Goal: Task Accomplishment & Management: Manage account settings

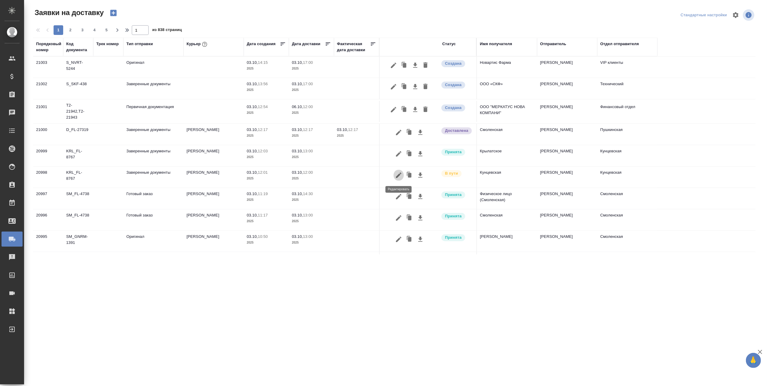
click at [400, 174] on icon "button" at bounding box center [398, 174] width 7 height 7
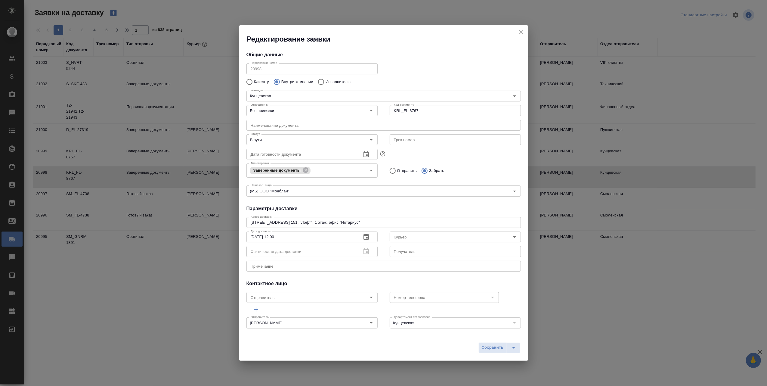
type input "[PERSON_NAME]"
click at [370, 139] on icon "Open" at bounding box center [371, 139] width 7 height 7
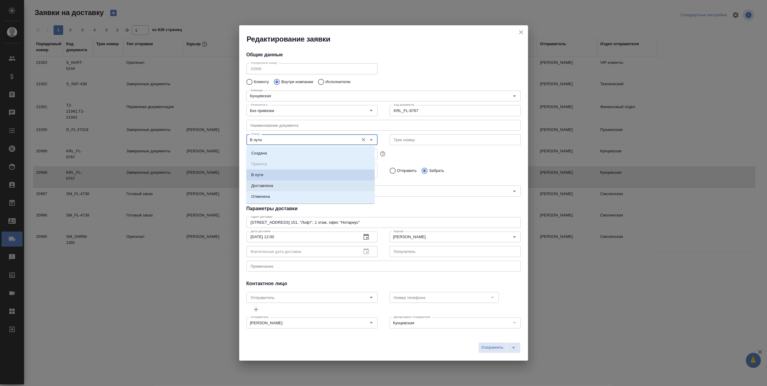
click at [304, 183] on li "Доставлена" at bounding box center [310, 185] width 128 height 11
type input "Доставлена"
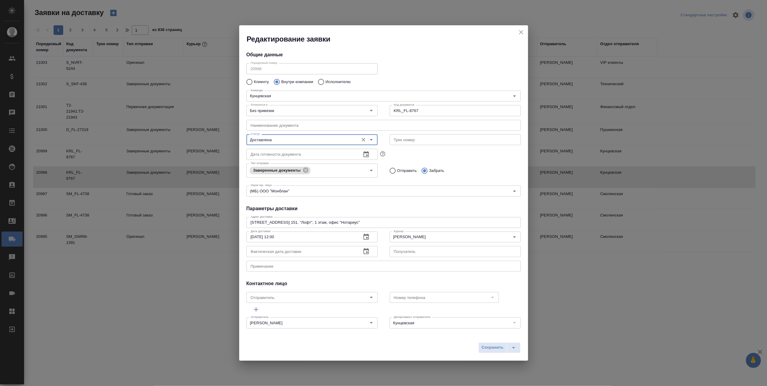
click at [364, 250] on icon "button" at bounding box center [366, 251] width 7 height 7
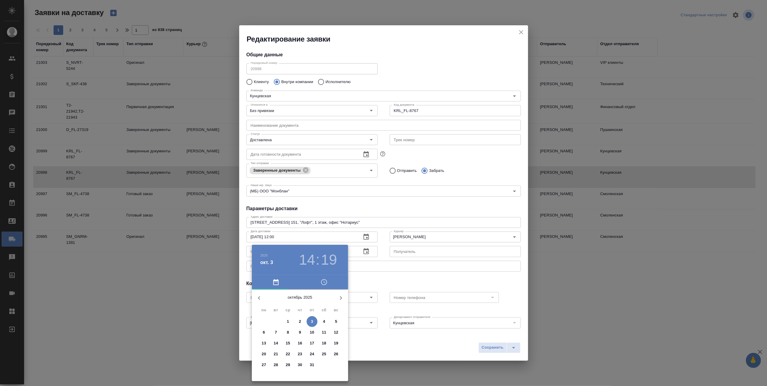
click at [312, 321] on p "3" at bounding box center [312, 321] width 2 height 6
drag, startPoint x: 319, startPoint y: 325, endPoint x: 306, endPoint y: 314, distance: 17.1
click at [306, 314] on div at bounding box center [300, 336] width 78 height 78
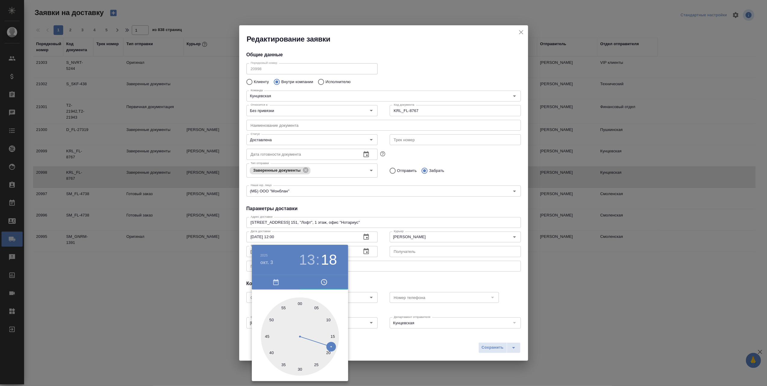
type input "[DATE] 13:15"
drag, startPoint x: 330, startPoint y: 348, endPoint x: 330, endPoint y: 335, distance: 12.9
click at [330, 335] on div at bounding box center [300, 336] width 78 height 78
click at [493, 348] on div at bounding box center [383, 193] width 767 height 386
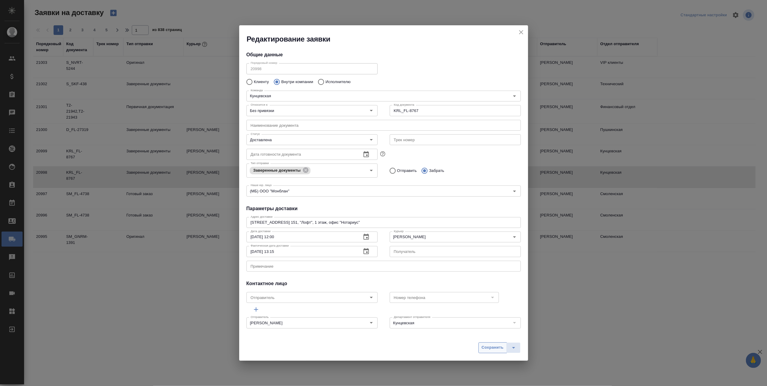
click at [493, 348] on span "Сохранить" at bounding box center [493, 347] width 22 height 7
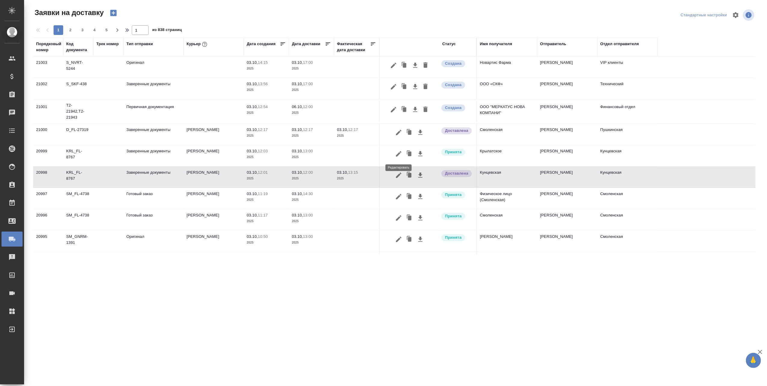
click at [401, 152] on icon "button" at bounding box center [398, 153] width 5 height 5
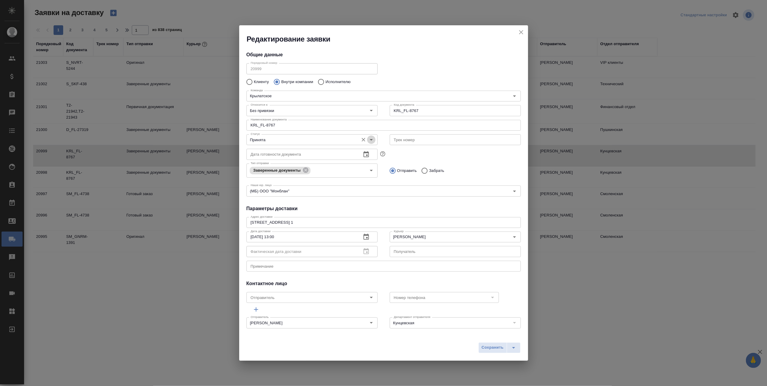
click at [369, 141] on icon "Open" at bounding box center [371, 139] width 7 height 7
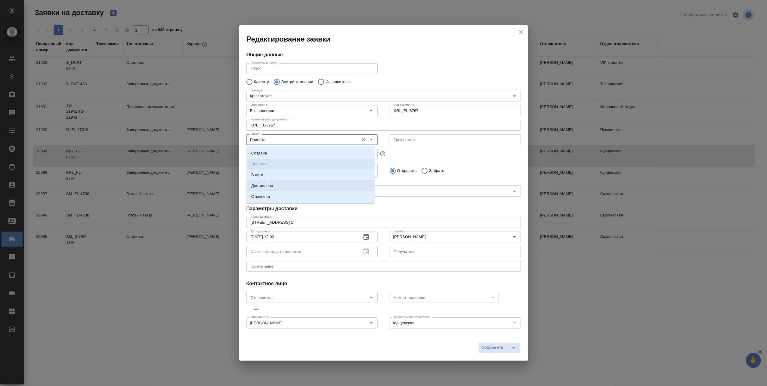
click at [309, 184] on li "Доставлена" at bounding box center [310, 185] width 128 height 11
type input "Доставлена"
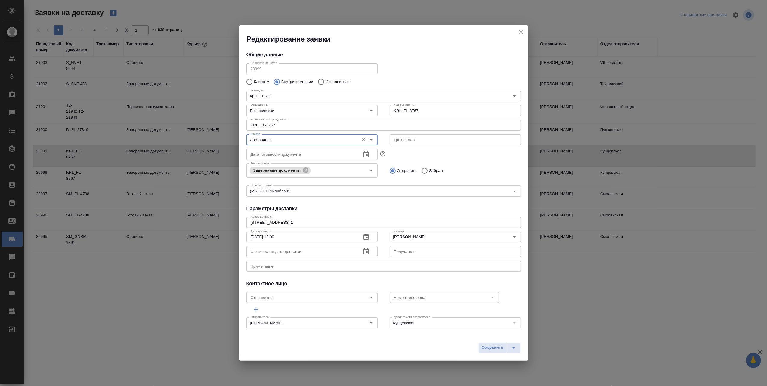
click at [363, 251] on icon "button" at bounding box center [366, 251] width 7 height 7
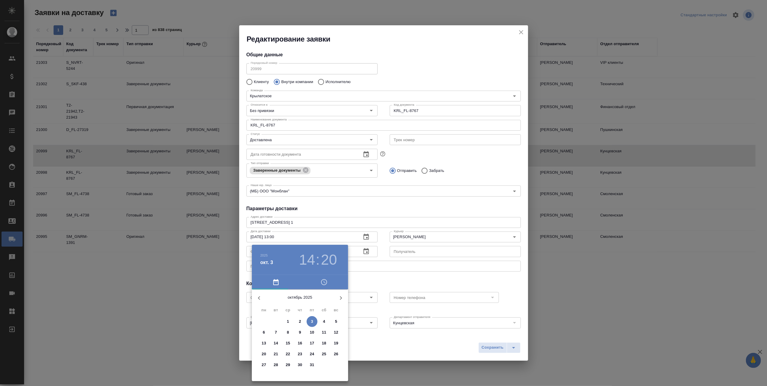
click at [312, 322] on p "3" at bounding box center [312, 321] width 2 height 6
type input "[DATE] 13:20"
drag, startPoint x: 318, startPoint y: 325, endPoint x: 313, endPoint y: 318, distance: 8.4
click at [313, 318] on div at bounding box center [300, 336] width 78 height 78
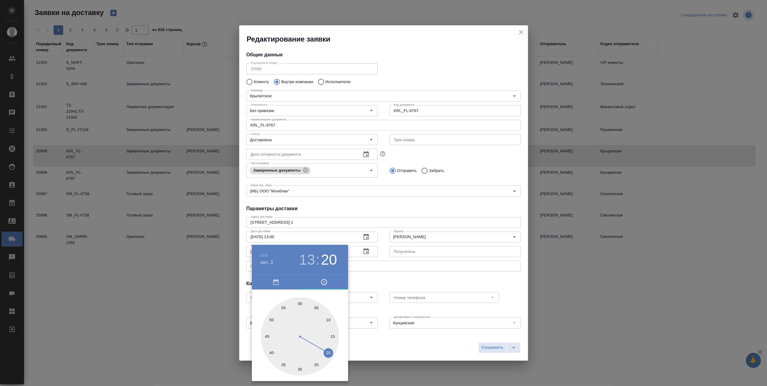
click at [424, 348] on div at bounding box center [383, 193] width 767 height 386
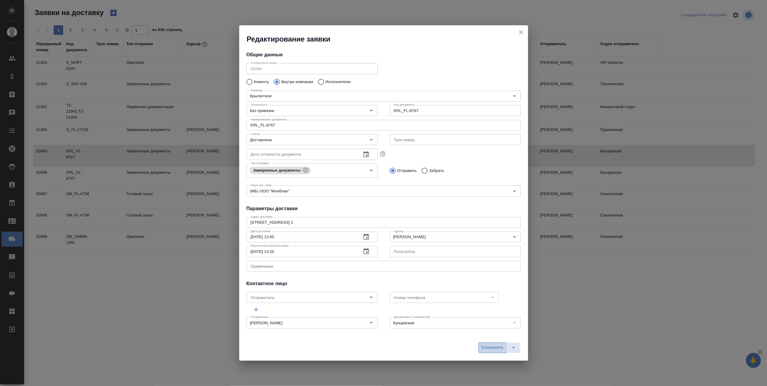
click at [495, 350] on span "Сохранить" at bounding box center [493, 347] width 22 height 7
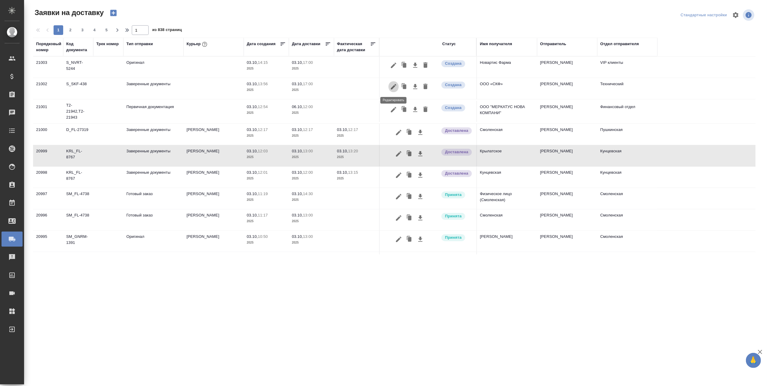
click at [394, 88] on icon "button" at bounding box center [393, 86] width 5 height 5
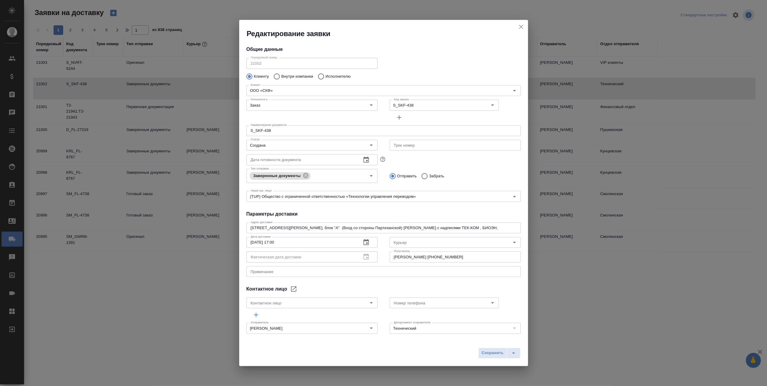
type input "[PERSON_NAME]"
type input "[PHONE_NUMBER]"
click at [522, 26] on icon "close" at bounding box center [521, 27] width 4 height 4
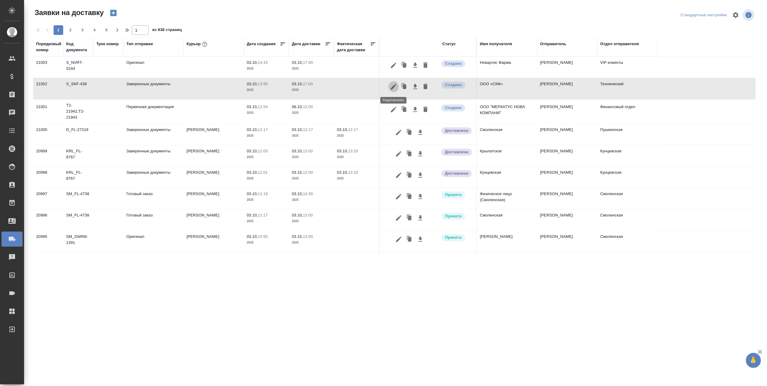
click at [394, 87] on icon "button" at bounding box center [393, 86] width 5 height 5
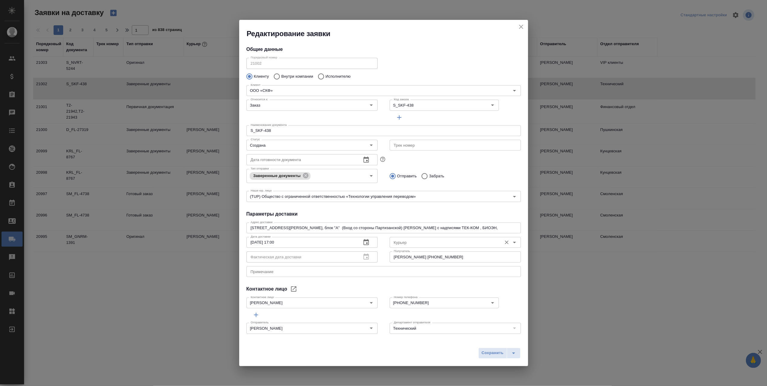
click at [513, 242] on icon "Open" at bounding box center [514, 243] width 3 height 2
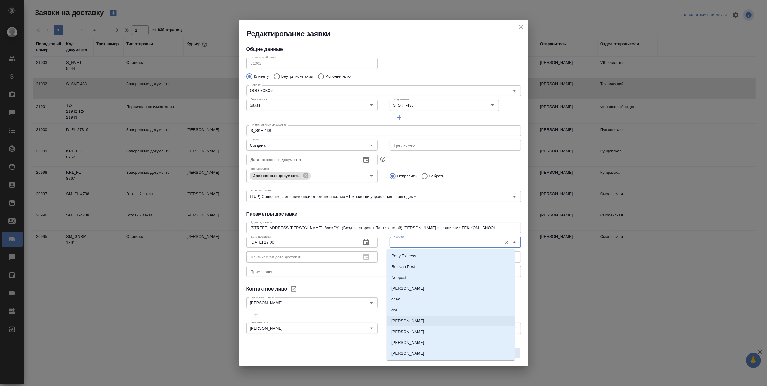
click at [423, 320] on li "[PERSON_NAME]" at bounding box center [451, 320] width 128 height 11
type input "[PERSON_NAME]"
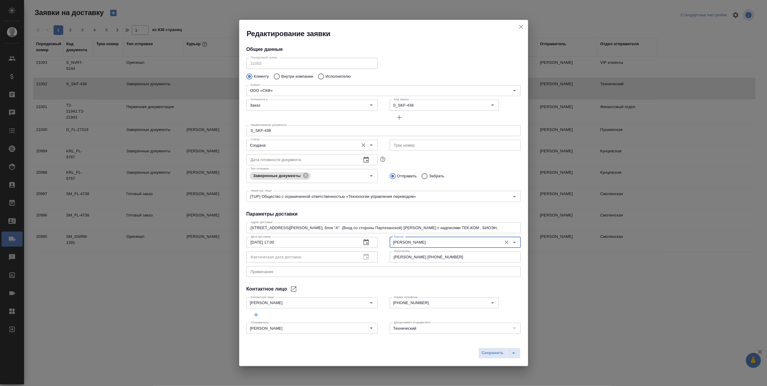
click at [368, 144] on icon "Open" at bounding box center [371, 144] width 7 height 7
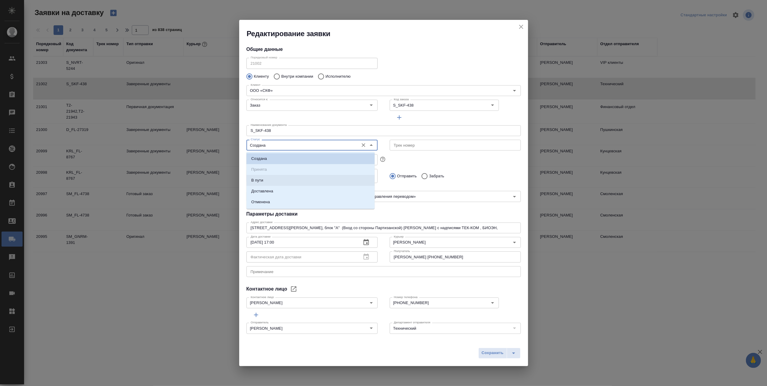
click at [300, 179] on li "В пути" at bounding box center [310, 180] width 128 height 11
type input "В пути"
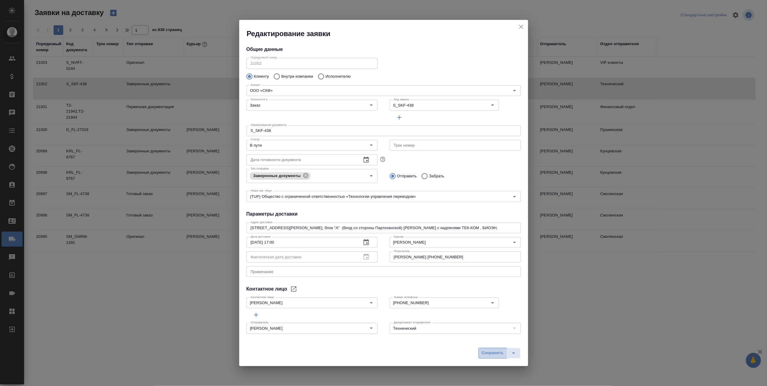
click at [489, 352] on span "Сохранить" at bounding box center [493, 352] width 22 height 7
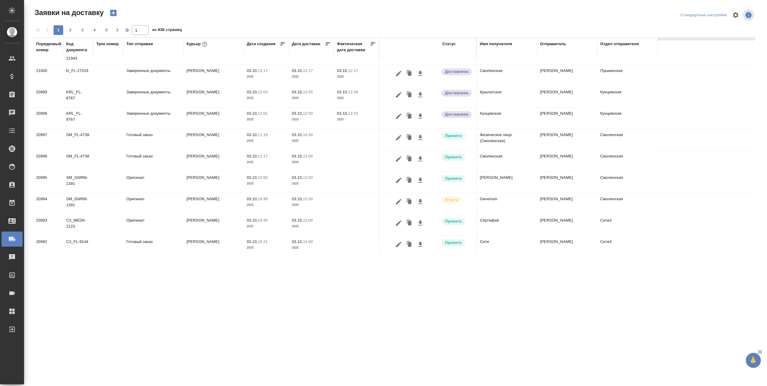
scroll to position [80, 0]
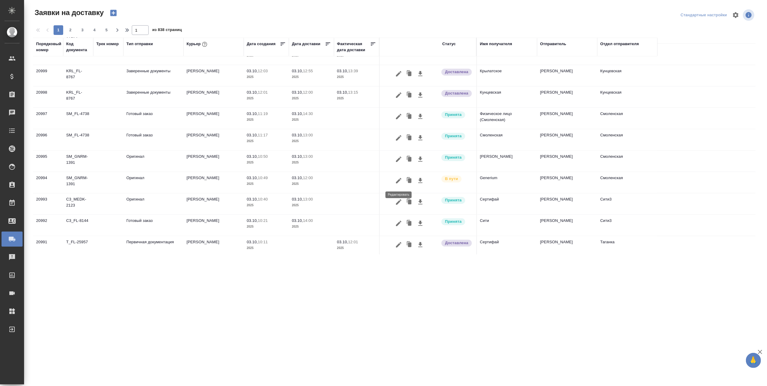
click at [399, 180] on icon "button" at bounding box center [398, 180] width 7 height 7
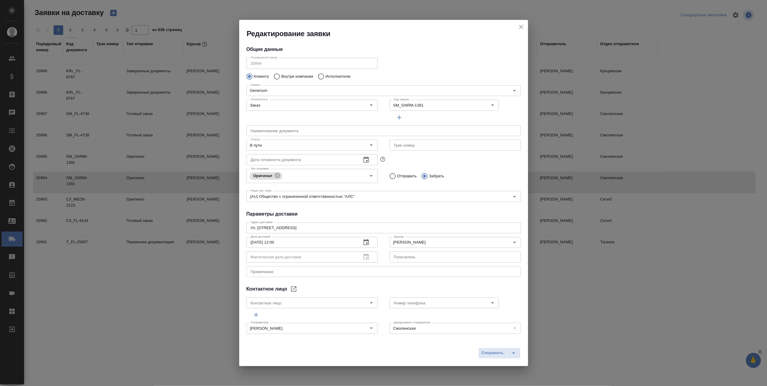
type input "[PERSON_NAME]"
click at [370, 145] on icon "Open" at bounding box center [371, 145] width 3 height 2
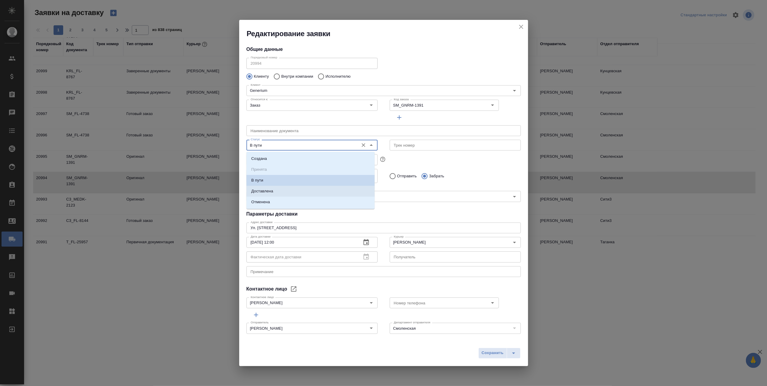
click at [294, 190] on li "Доставлена" at bounding box center [310, 191] width 128 height 11
type input "Доставлена"
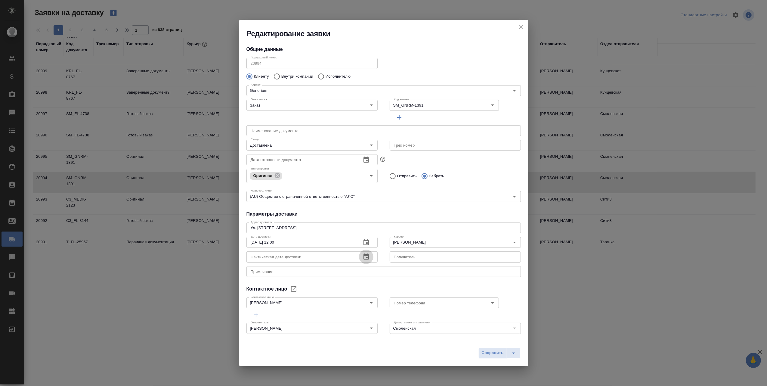
click at [363, 256] on icon "button" at bounding box center [366, 256] width 7 height 7
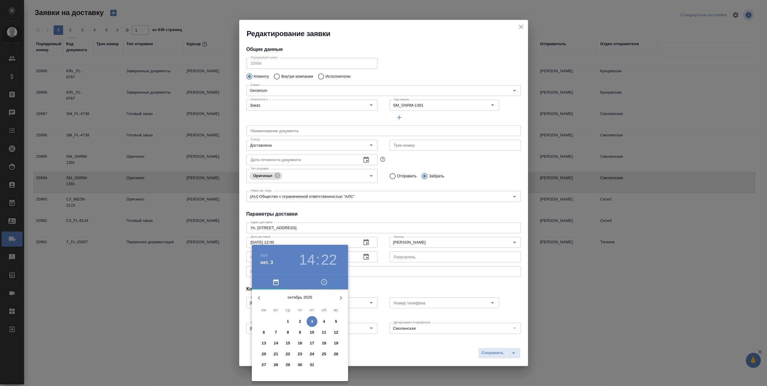
click at [313, 320] on p "3" at bounding box center [312, 321] width 2 height 6
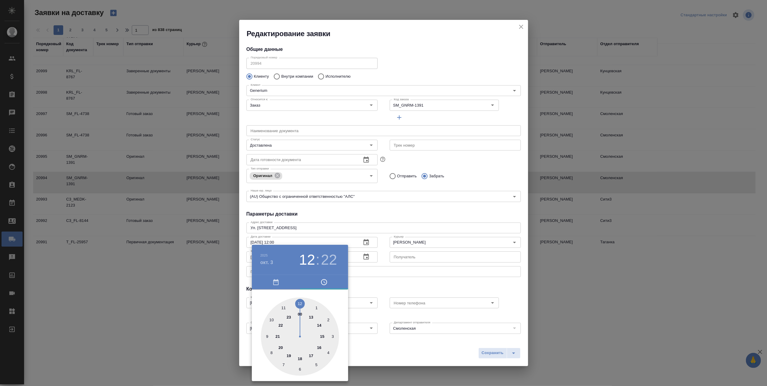
drag, startPoint x: 318, startPoint y: 323, endPoint x: 301, endPoint y: 306, distance: 24.3
click at [301, 306] on div at bounding box center [300, 336] width 78 height 78
type input "[DATE] 12:45"
drag, startPoint x: 326, startPoint y: 358, endPoint x: 265, endPoint y: 336, distance: 64.9
click at [265, 336] on div at bounding box center [300, 336] width 78 height 78
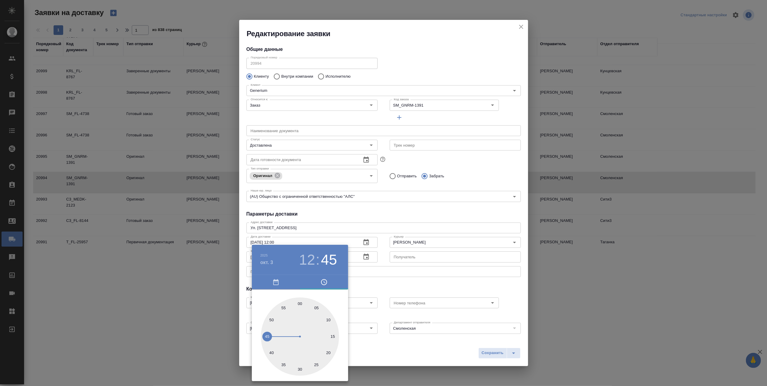
click at [397, 357] on div at bounding box center [383, 193] width 767 height 386
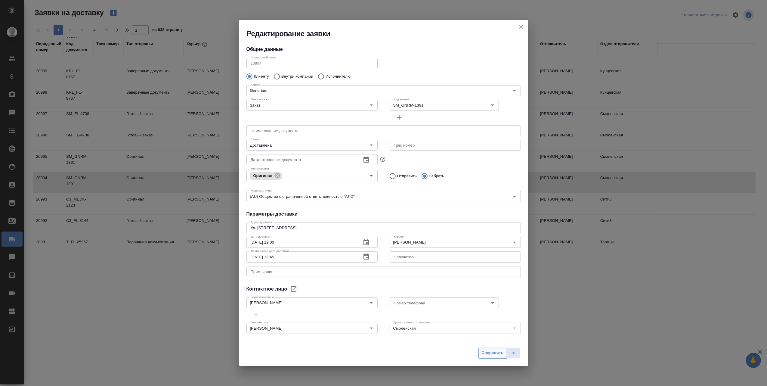
click at [492, 352] on span "Сохранить" at bounding box center [493, 352] width 22 height 7
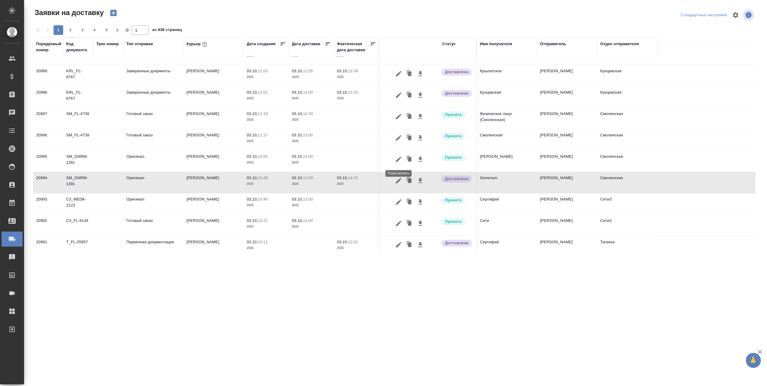
click at [399, 158] on icon "button" at bounding box center [398, 159] width 7 height 7
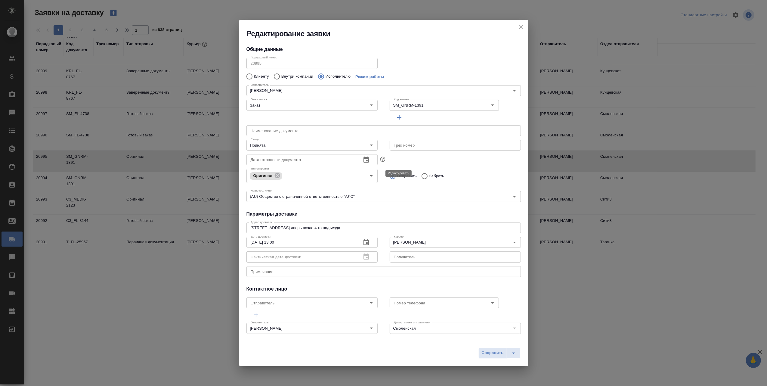
type input "[PERSON_NAME]"
click at [369, 144] on icon "Open" at bounding box center [371, 144] width 7 height 7
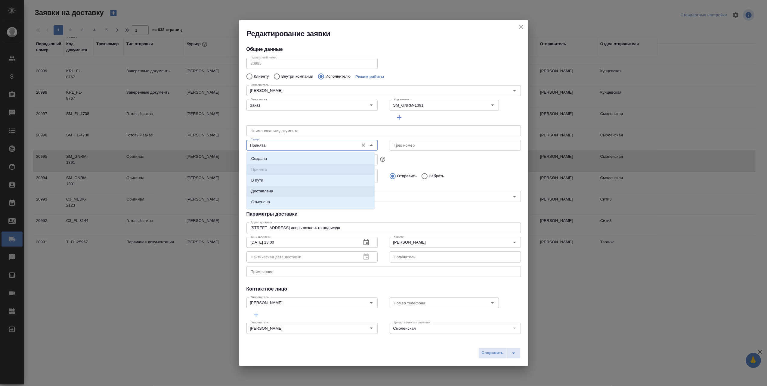
click at [305, 191] on li "Доставлена" at bounding box center [310, 191] width 128 height 11
type input "Доставлена"
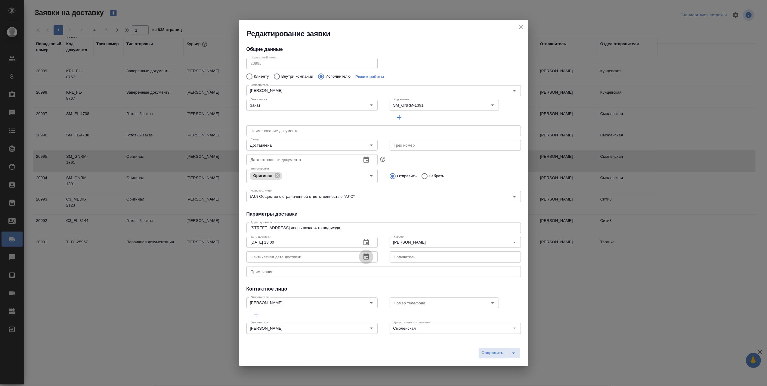
click at [364, 256] on icon "button" at bounding box center [366, 256] width 7 height 7
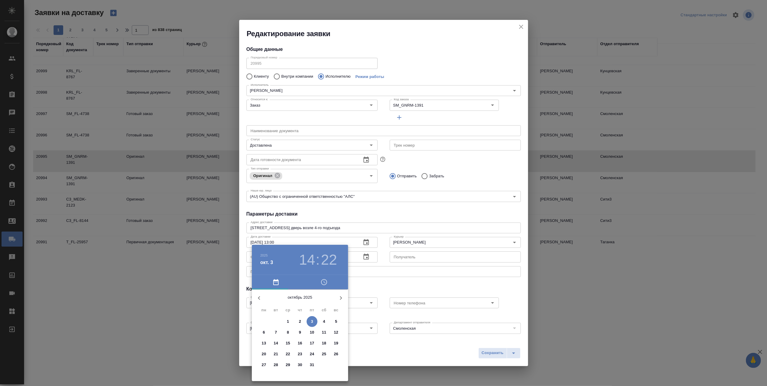
click at [313, 321] on span "3" at bounding box center [312, 321] width 11 height 6
drag, startPoint x: 320, startPoint y: 324, endPoint x: 313, endPoint y: 317, distance: 10.2
click at [313, 317] on div at bounding box center [300, 336] width 78 height 78
type input "[DATE] 13:10"
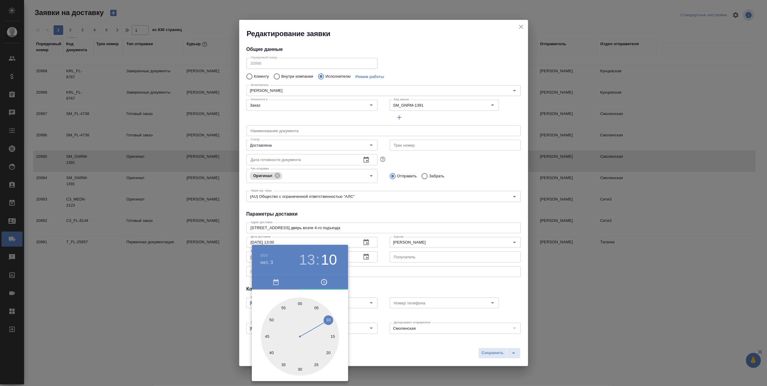
drag, startPoint x: 324, startPoint y: 358, endPoint x: 330, endPoint y: 319, distance: 39.2
click at [330, 319] on div at bounding box center [300, 336] width 78 height 78
click at [394, 347] on div at bounding box center [383, 193] width 767 height 386
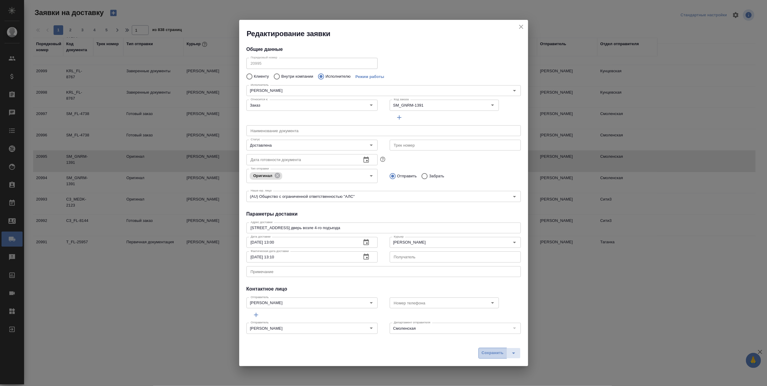
click at [489, 354] on span "Сохранить" at bounding box center [493, 352] width 22 height 7
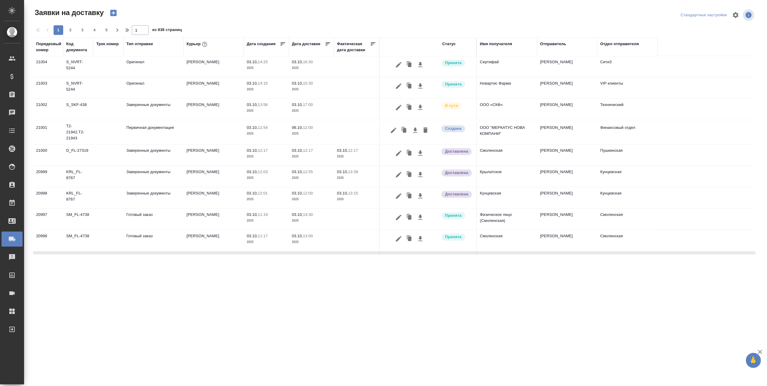
scroll to position [0, 0]
click at [393, 128] on icon "button" at bounding box center [393, 130] width 7 height 7
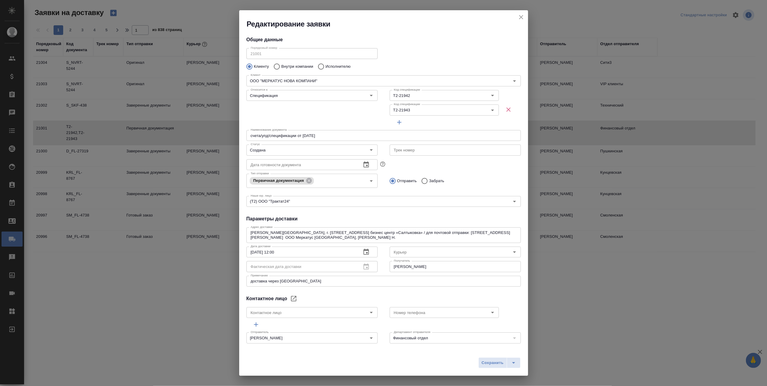
type input "[PERSON_NAME]"
type input ".7 903 018 54 60"
click at [513, 252] on icon "Open" at bounding box center [514, 252] width 3 height 2
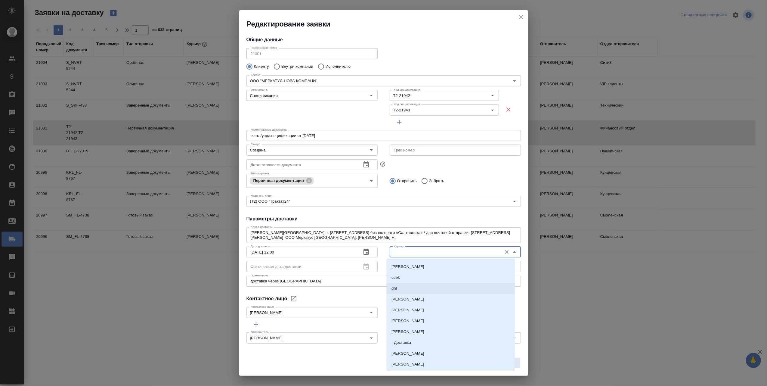
scroll to position [80, 0]
click at [407, 324] on li "cse" at bounding box center [451, 326] width 128 height 11
type input "cse"
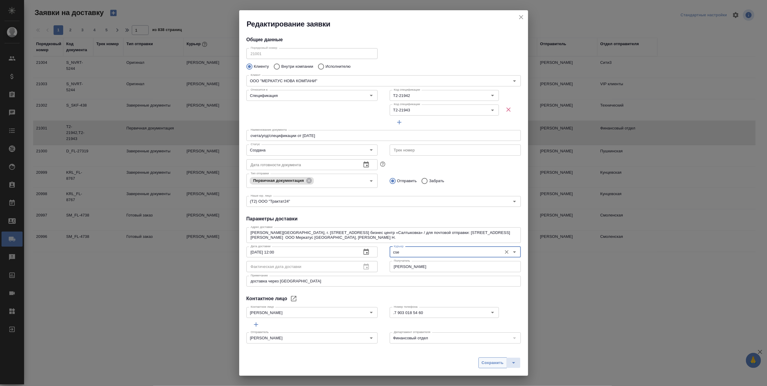
click at [490, 363] on span "Сохранить" at bounding box center [493, 362] width 22 height 7
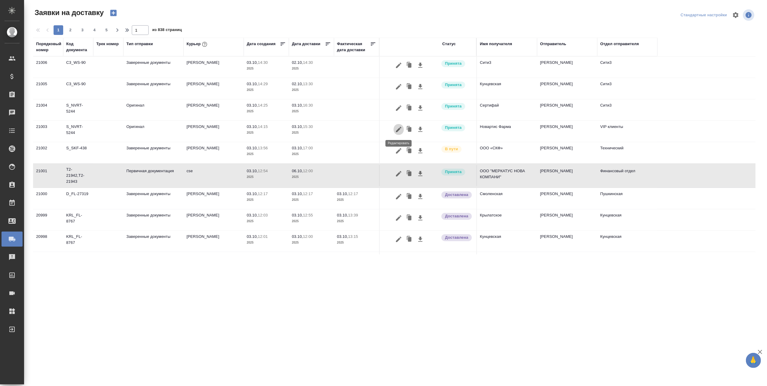
click at [397, 131] on icon "button" at bounding box center [398, 129] width 5 height 5
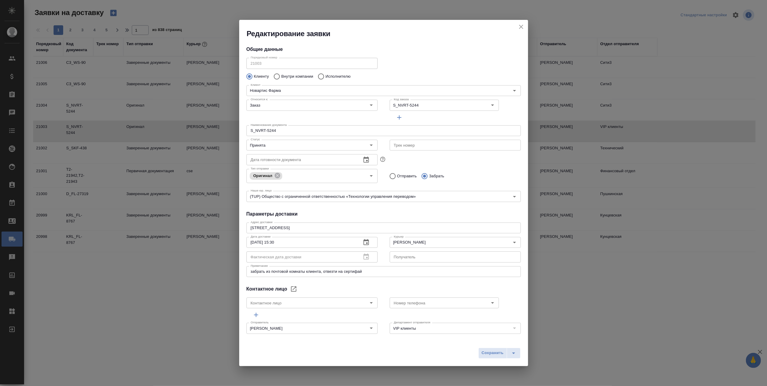
type input "[PERSON_NAME]"
type input "8 967 209 49 65"
click at [523, 26] on icon "close" at bounding box center [520, 26] width 7 height 7
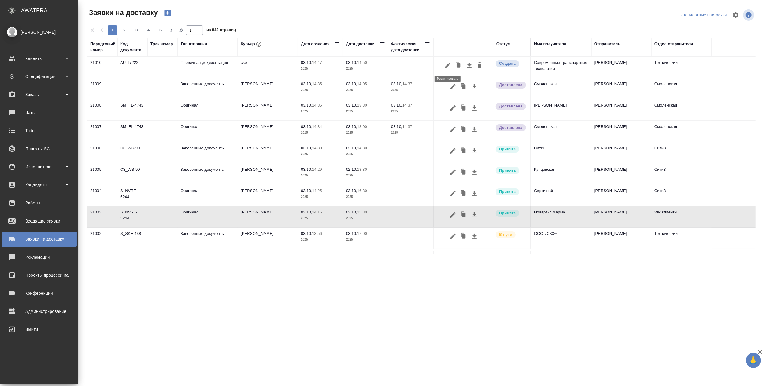
click at [447, 64] on icon "button" at bounding box center [447, 65] width 7 height 7
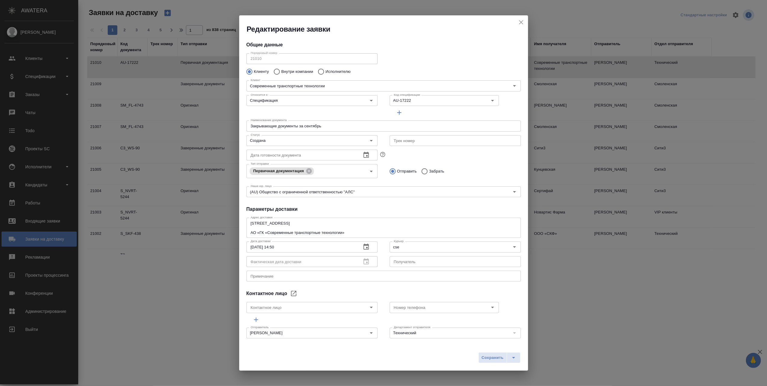
type input "[PERSON_NAME]"
type input "[PHONE_NUMBER]"
click at [520, 21] on icon "close" at bounding box center [521, 22] width 4 height 4
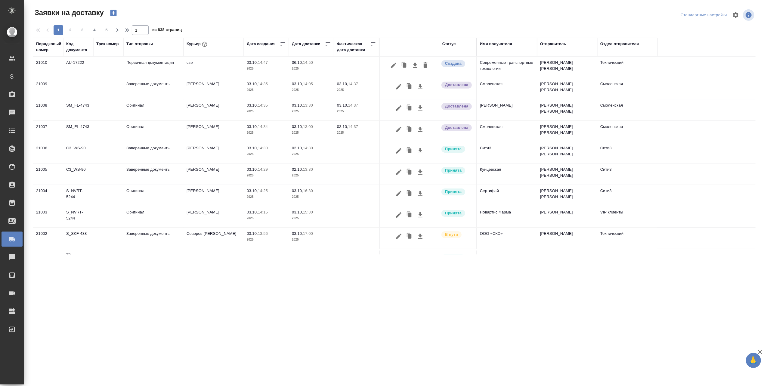
click at [440, 295] on div ".cls-1 fill:#fff; AWATERA Авдеев [PERSON_NAME] Спецификации Заказы 0 Чаты Todo …" at bounding box center [383, 193] width 767 height 386
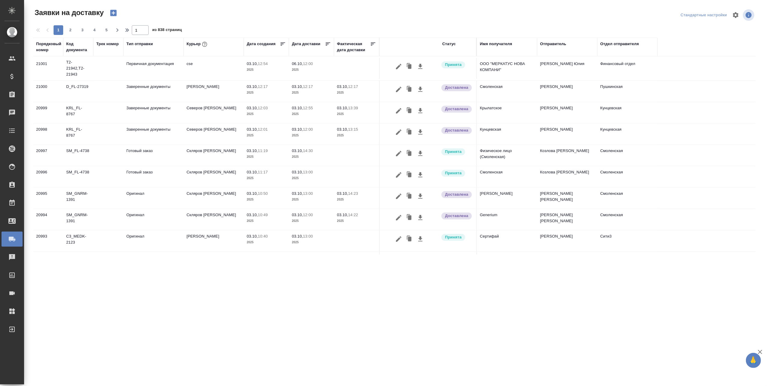
scroll to position [200, 0]
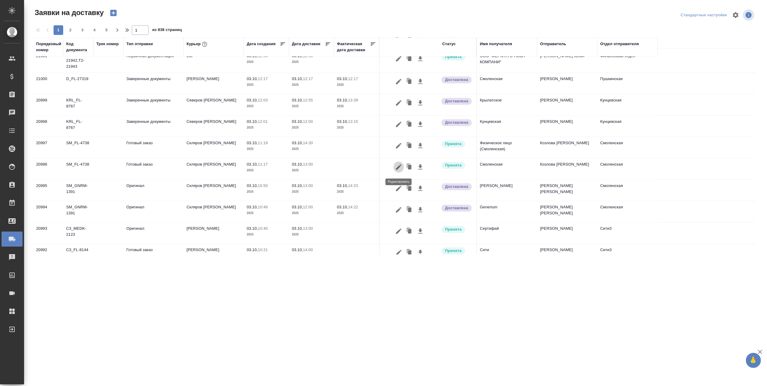
click at [399, 166] on icon "button" at bounding box center [398, 166] width 7 height 7
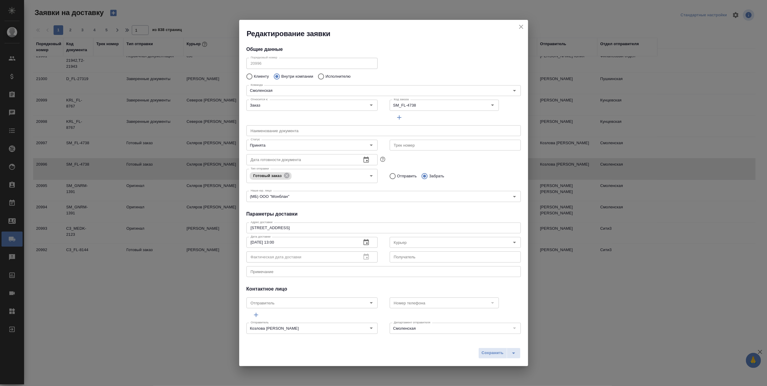
type input "Скляров [PERSON_NAME]"
click at [369, 144] on icon "Open" at bounding box center [371, 144] width 7 height 7
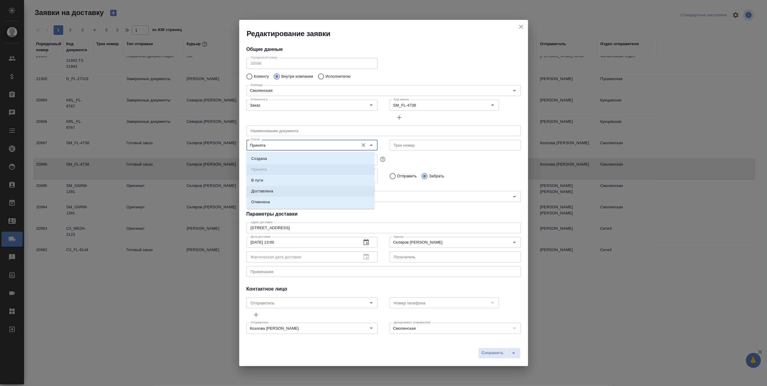
click at [282, 191] on li "Доставлена" at bounding box center [310, 191] width 128 height 11
type input "Доставлена"
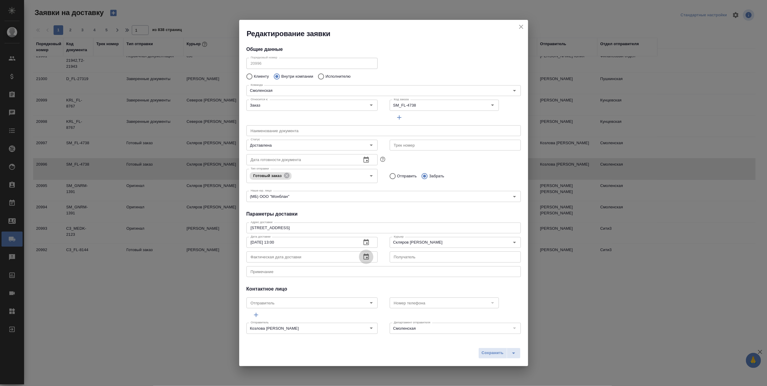
click at [365, 257] on icon "button" at bounding box center [366, 256] width 7 height 7
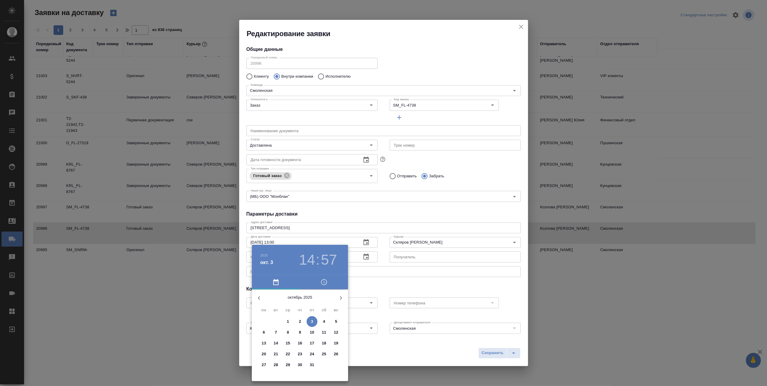
click at [631, 314] on div at bounding box center [383, 193] width 767 height 386
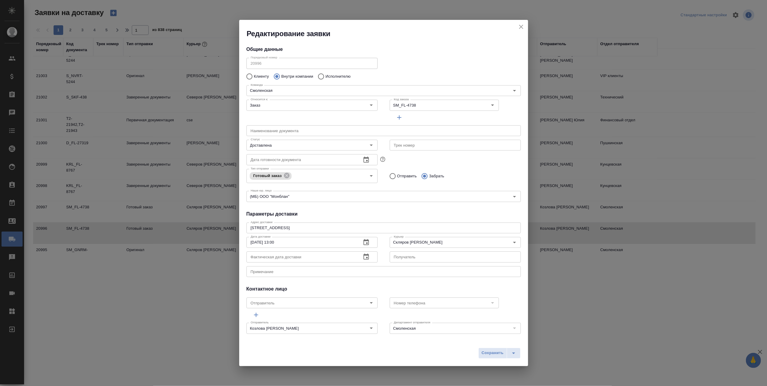
click at [363, 256] on icon "button" at bounding box center [366, 256] width 7 height 7
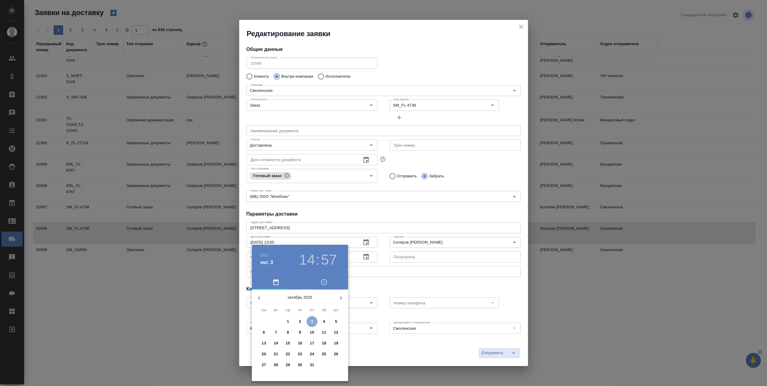
click at [312, 320] on p "3" at bounding box center [312, 321] width 2 height 6
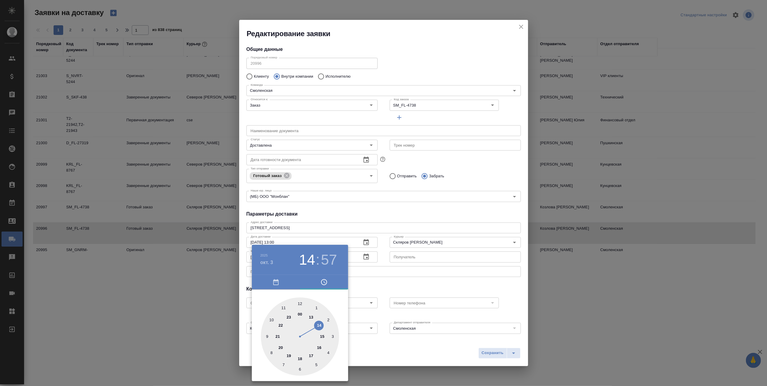
click at [320, 324] on div at bounding box center [300, 336] width 78 height 78
click at [318, 323] on div at bounding box center [300, 336] width 78 height 78
type input "[DATE] 14:20"
drag, startPoint x: 327, startPoint y: 315, endPoint x: 324, endPoint y: 351, distance: 35.9
click at [324, 351] on div at bounding box center [300, 336] width 78 height 78
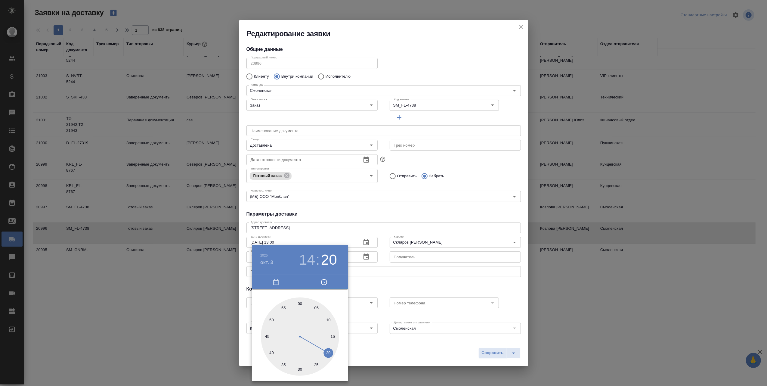
click at [428, 346] on div at bounding box center [383, 193] width 767 height 386
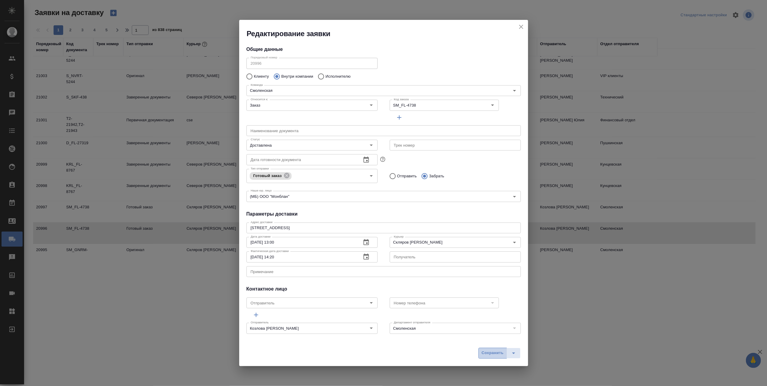
click at [491, 354] on span "Сохранить" at bounding box center [493, 352] width 22 height 7
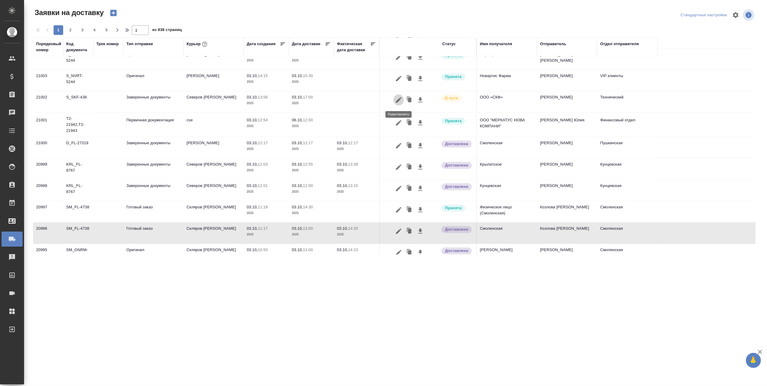
click at [398, 100] on icon "button" at bounding box center [398, 99] width 7 height 7
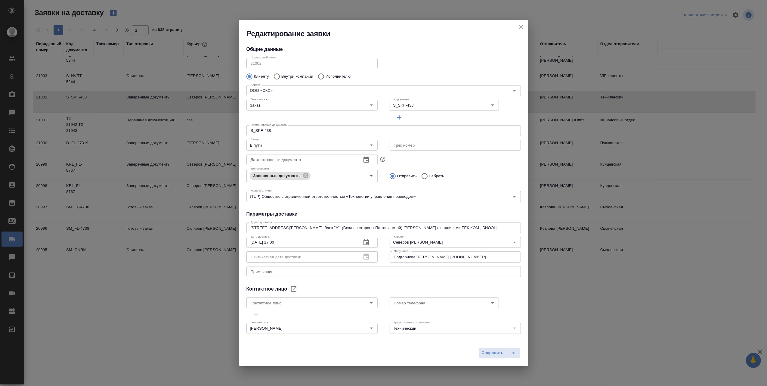
type input "[PERSON_NAME]"
type input "[PHONE_NUMBER]"
click at [523, 24] on icon "close" at bounding box center [520, 26] width 7 height 7
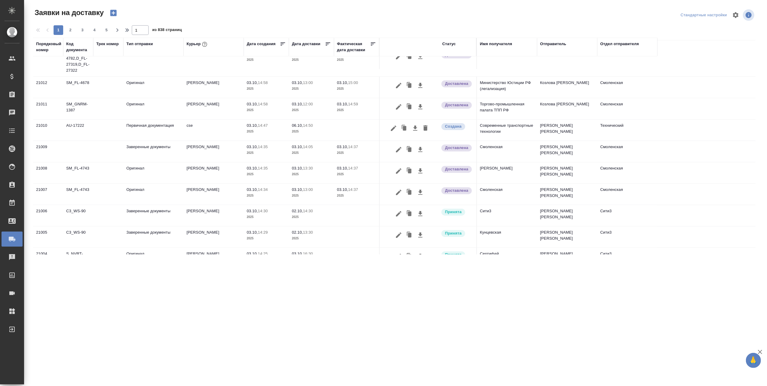
scroll to position [0, 0]
